Goal: Task Accomplishment & Management: Manage account settings

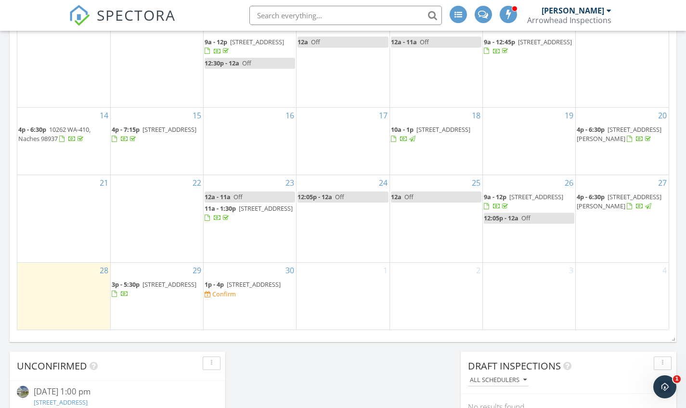
scroll to position [564, 0]
click at [270, 280] on span "10 N 91st Ave, Yakima 98908" at bounding box center [254, 283] width 54 height 9
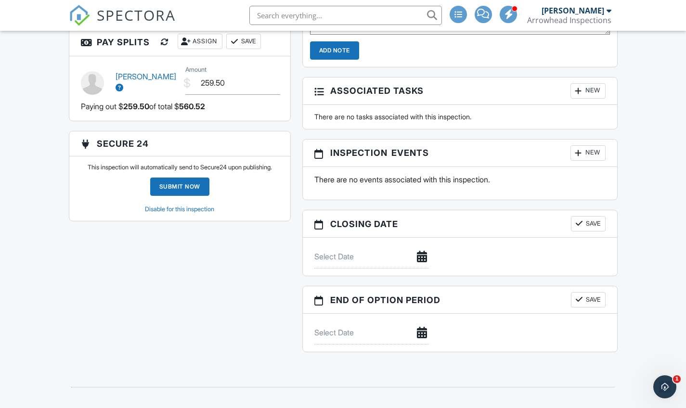
scroll to position [881, 0]
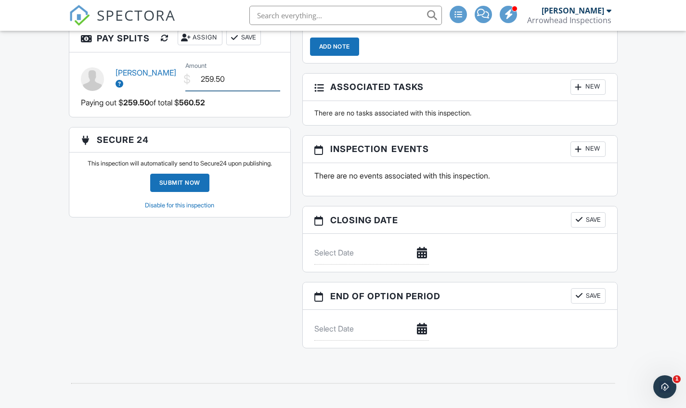
click at [221, 81] on input "259.50" at bounding box center [232, 79] width 95 height 24
drag, startPoint x: 206, startPoint y: 81, endPoint x: 219, endPoint y: 85, distance: 14.0
click at [219, 85] on input "259.50" at bounding box center [232, 79] width 95 height 24
type input "0.00"
click at [248, 44] on button "Save" at bounding box center [243, 37] width 35 height 15
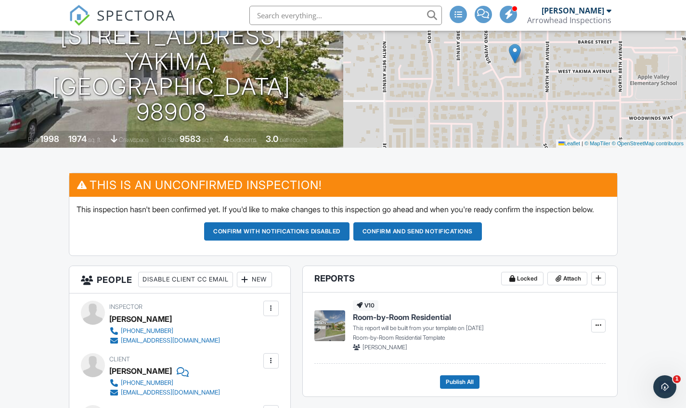
scroll to position [117, 0]
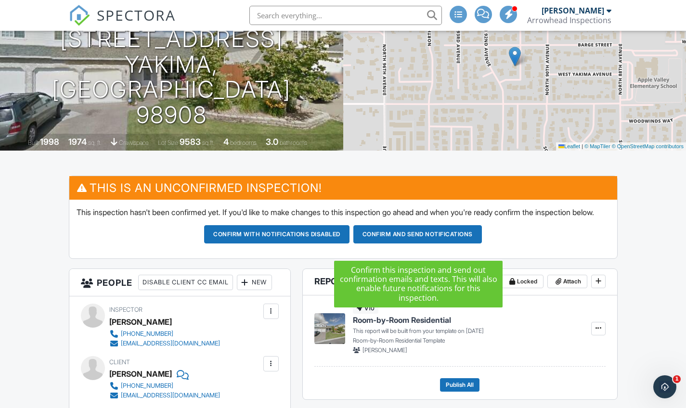
click at [428, 244] on button "Confirm and send notifications" at bounding box center [417, 234] width 129 height 18
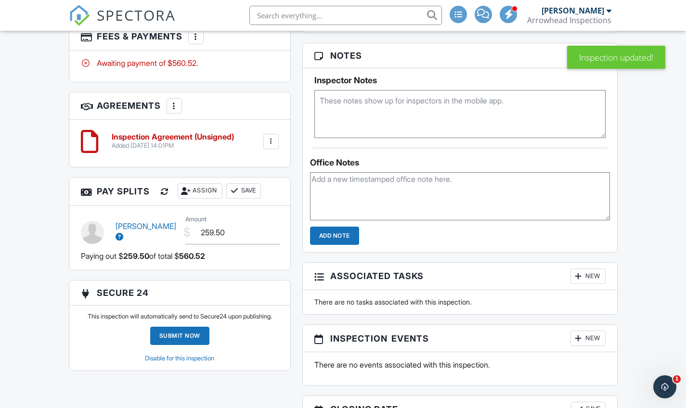
scroll to position [629, 0]
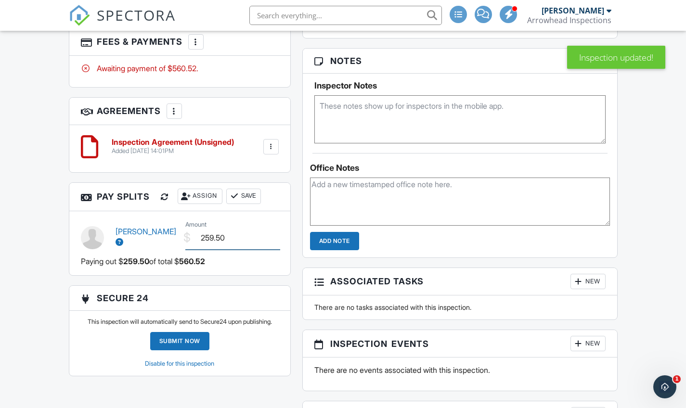
click at [221, 231] on input "259.50" at bounding box center [232, 238] width 95 height 24
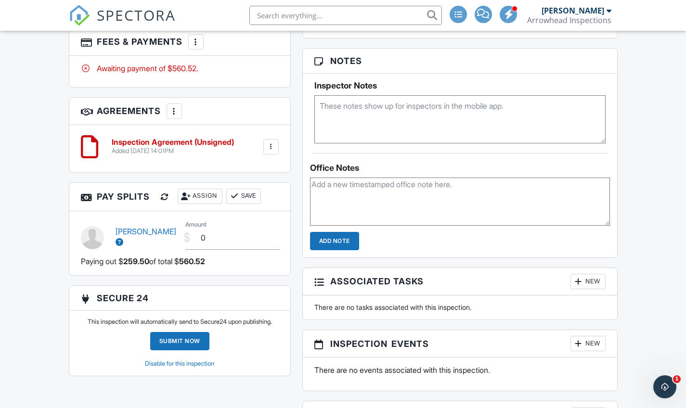
type input "0.00"
click at [246, 189] on button "Save" at bounding box center [243, 196] width 35 height 15
click at [46, 227] on div "Dashboard Templates Contacts Metrics Automations (Basic) Automations (Adv) Adva…" at bounding box center [343, 136] width 686 height 1469
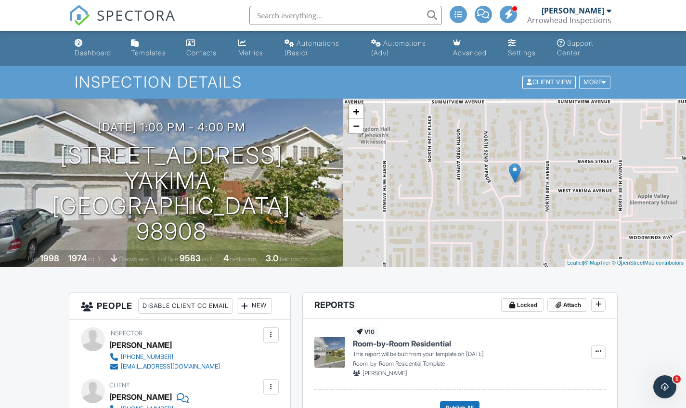
scroll to position [0, 0]
click at [460, 48] on link "Advanced" at bounding box center [472, 48] width 47 height 27
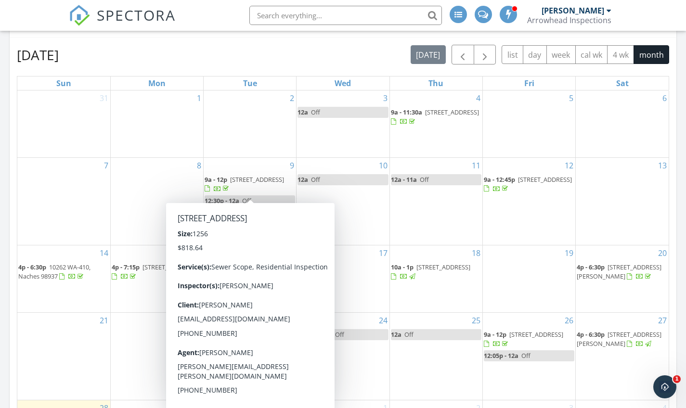
scroll to position [425, 0]
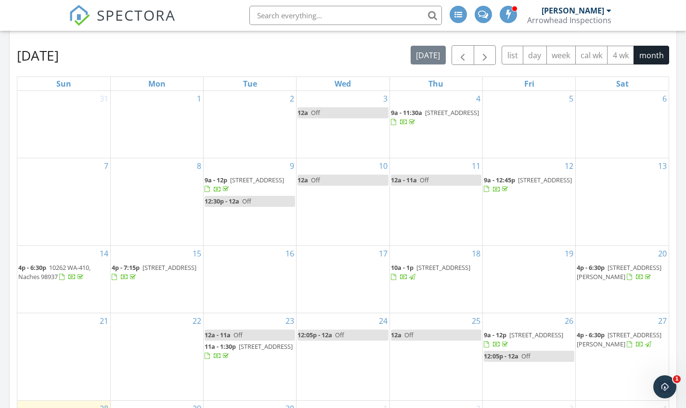
click at [333, 58] on div "September 2025 today list day week cal wk 4 wk month" at bounding box center [343, 55] width 652 height 20
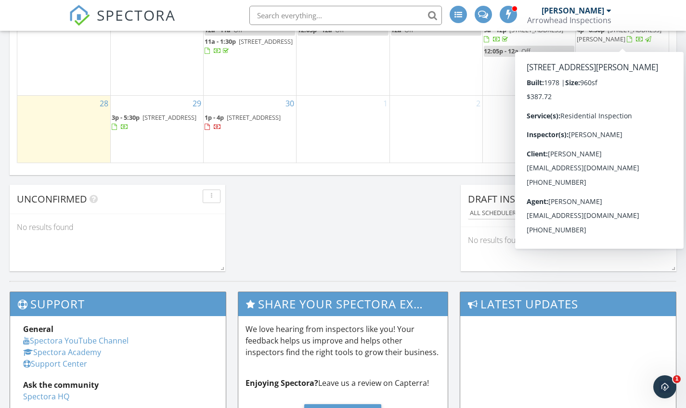
scroll to position [731, 0]
